Goal: Information Seeking & Learning: Check status

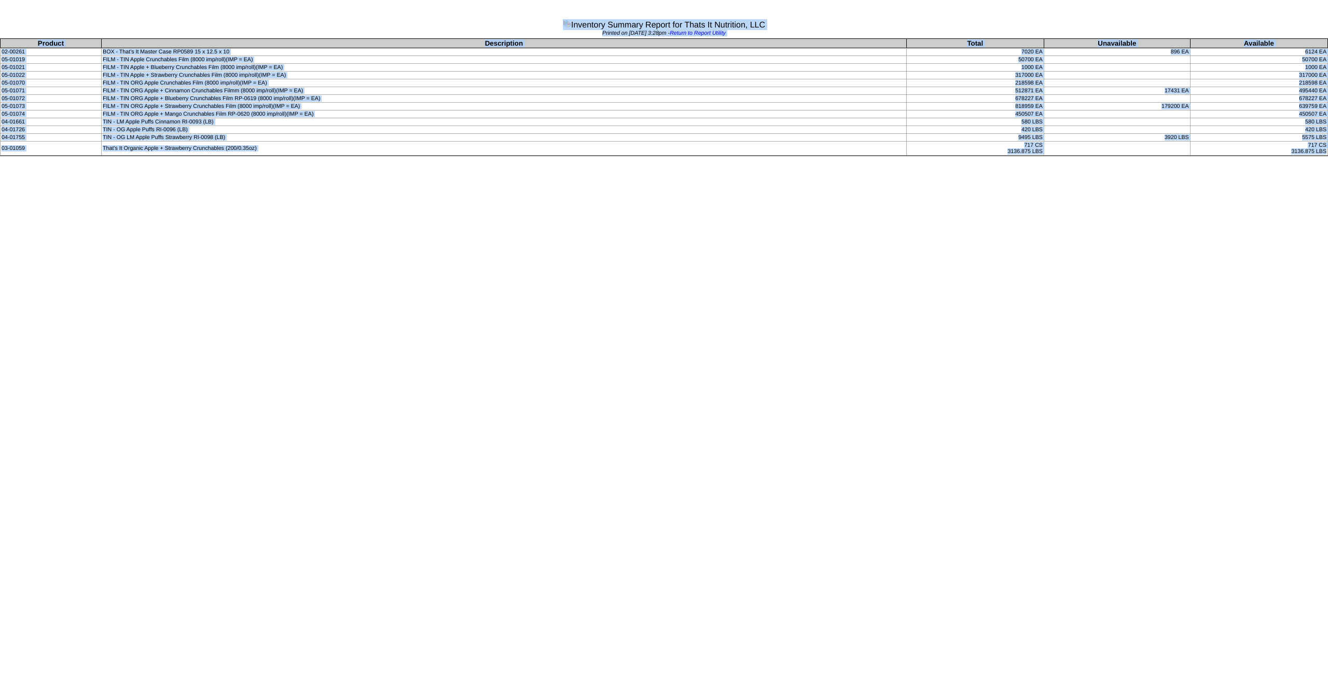
click at [202, 108] on td "FILM - TIN ORG Apple + Strawberry Crunchables Film (8000 imp/roll)(IMP = EA)" at bounding box center [504, 107] width 805 height 8
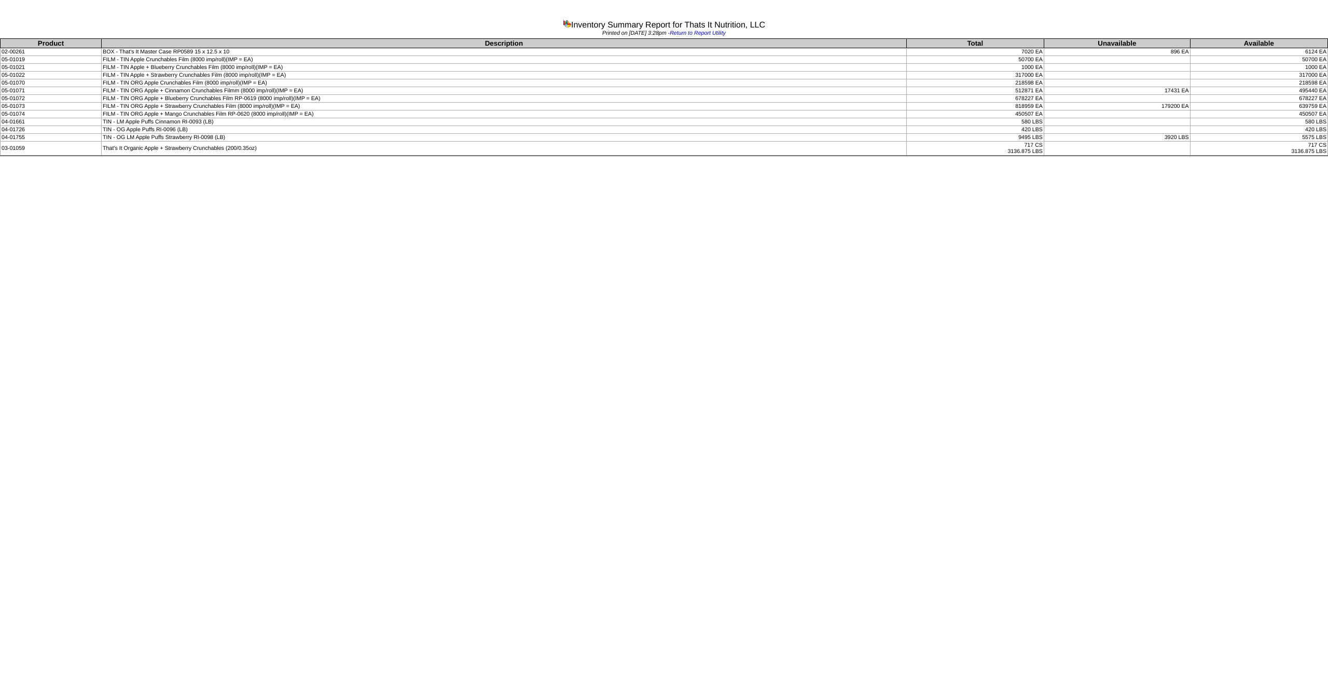
click at [201, 105] on td "FILM - TIN ORG Apple + Strawberry Crunchables Film (8000 imp/roll)(IMP = EA)" at bounding box center [504, 107] width 805 height 8
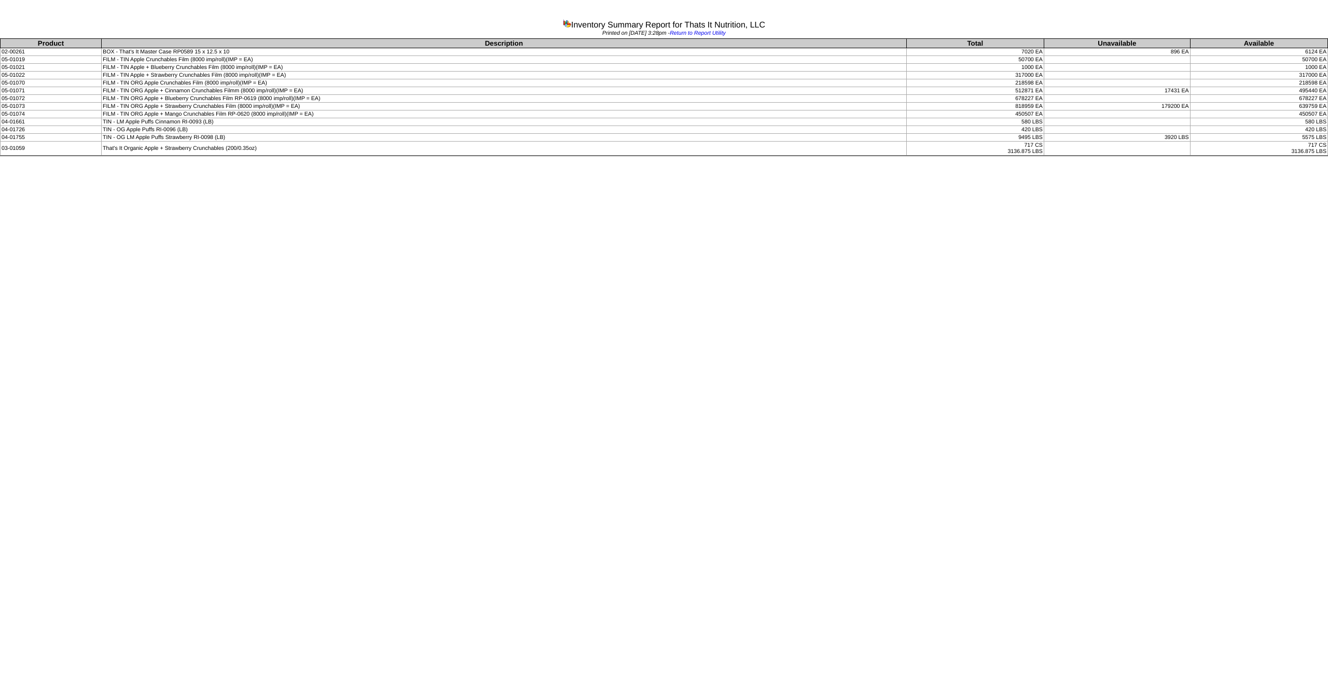
click at [251, 150] on td "That's It Organic Apple + Strawberry Crunchables (200/0.35oz)" at bounding box center [504, 149] width 805 height 14
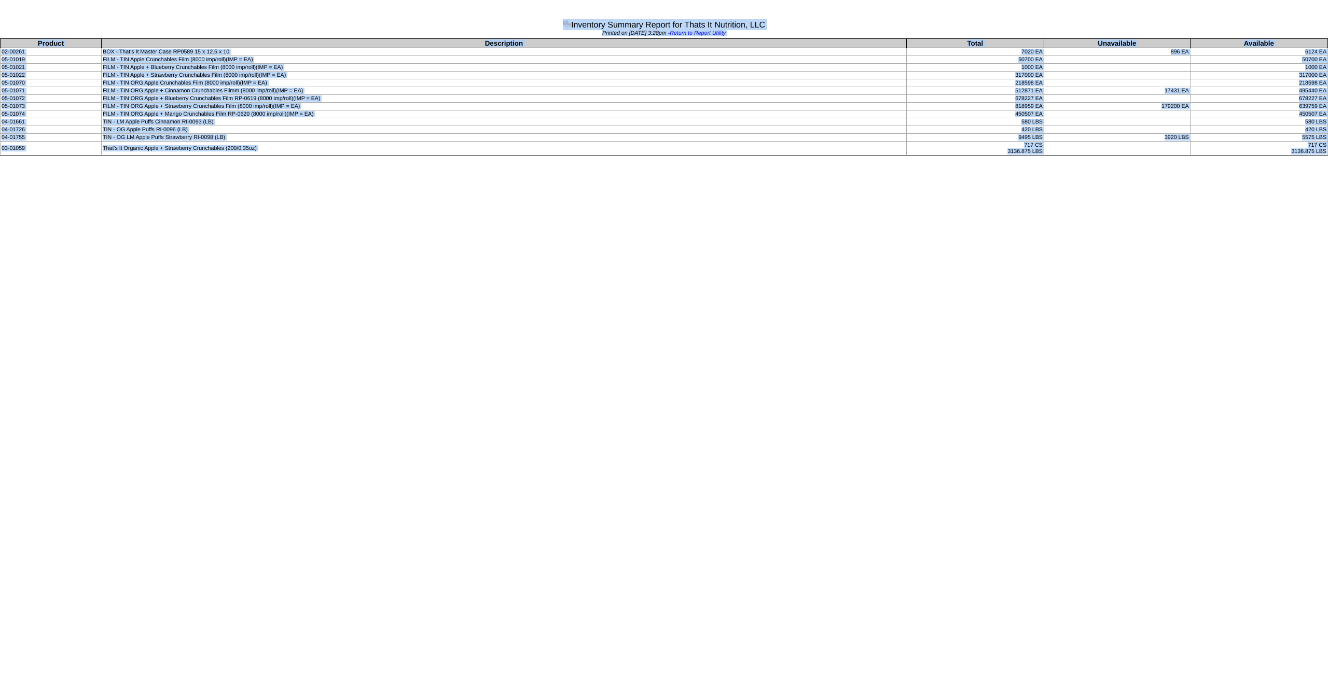
copy body "Inventory Summary Report for Thats It Nutrition, LLC Printed on [DATE] 3:28pm -…"
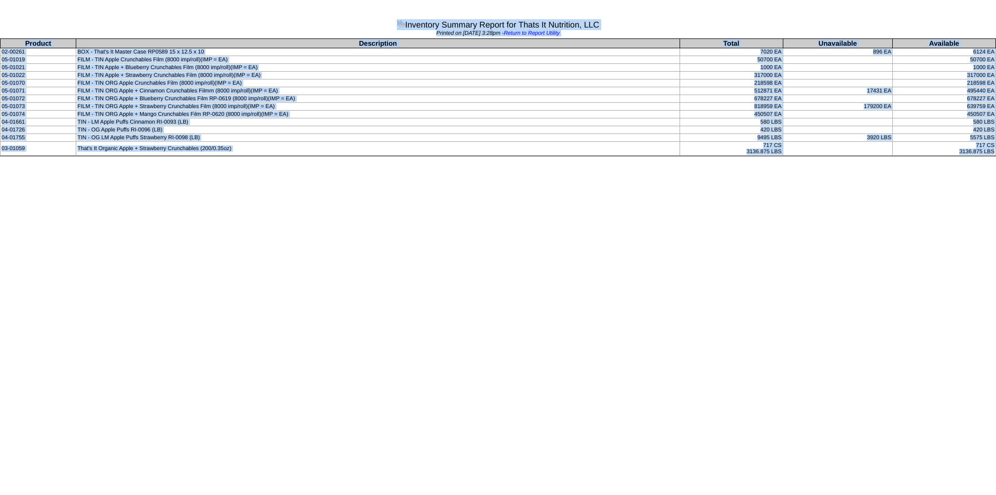
copy body "Inventory Summary Report for Thats It Nutrition, LLC Printed on [DATE] 3:28pm -…"
